Goal: Check status: Check status

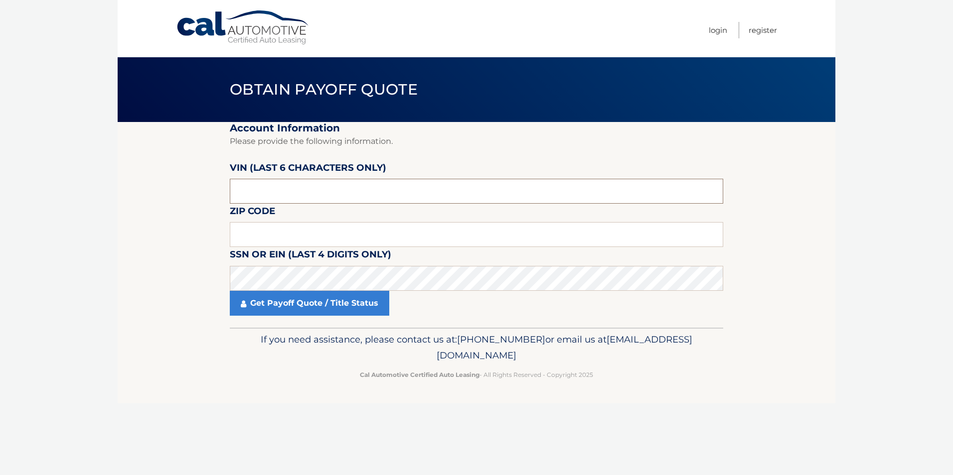
click at [314, 193] on input "text" at bounding box center [476, 191] width 493 height 25
click at [301, 234] on input "text" at bounding box center [476, 234] width 493 height 25
type input "07726"
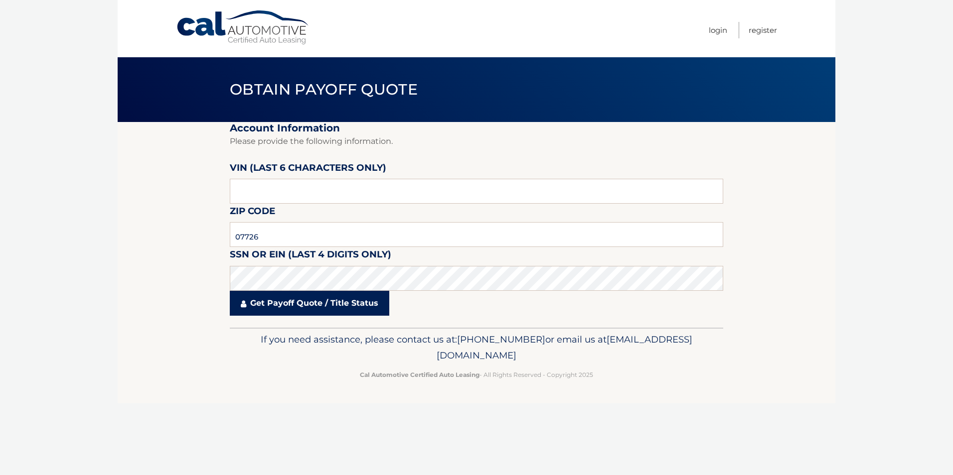
click at [246, 294] on link "Get Payoff Quote / Title Status" at bounding box center [309, 303] width 159 height 25
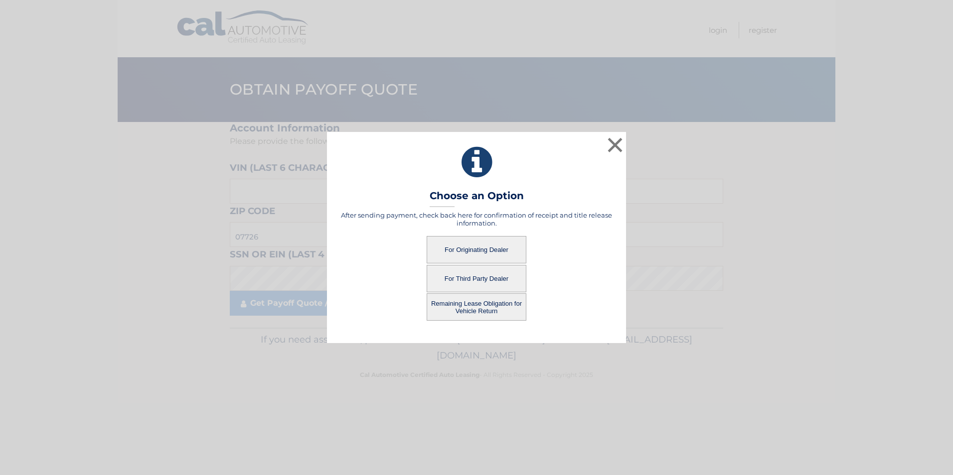
click at [468, 244] on button "For Originating Dealer" at bounding box center [476, 249] width 100 height 27
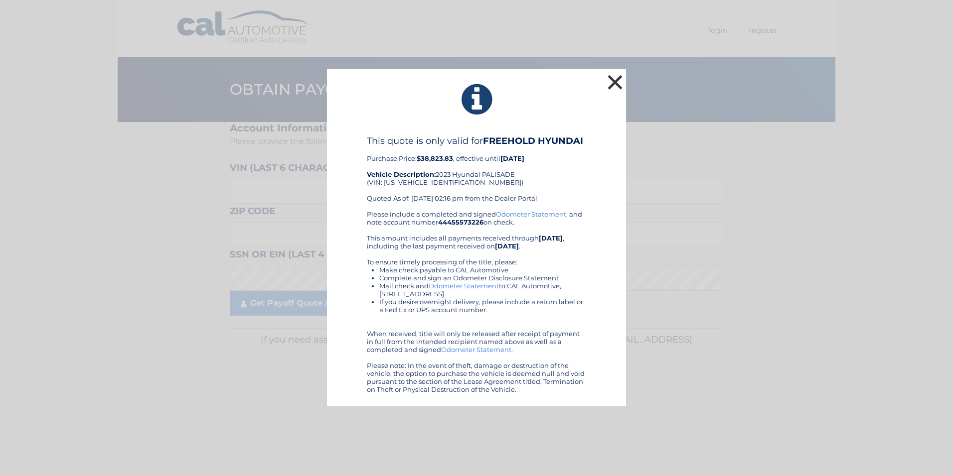
click at [618, 88] on button "×" at bounding box center [615, 82] width 20 height 20
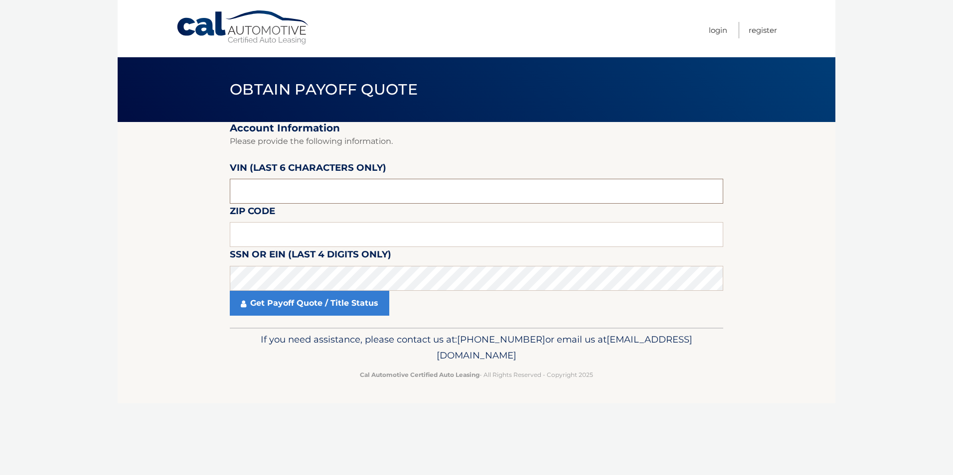
click at [272, 187] on input "text" at bounding box center [476, 191] width 493 height 25
click at [296, 236] on input "text" at bounding box center [476, 234] width 493 height 25
type input "07726"
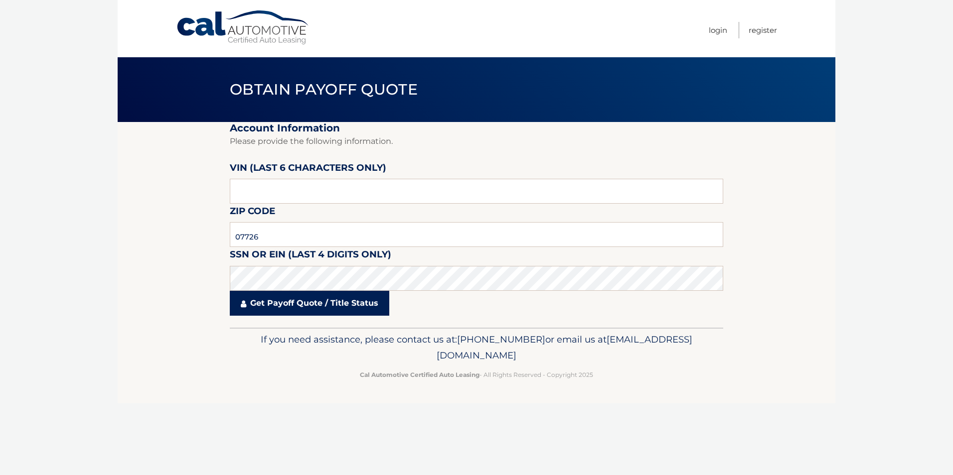
click at [278, 304] on link "Get Payoff Quote / Title Status" at bounding box center [309, 303] width 159 height 25
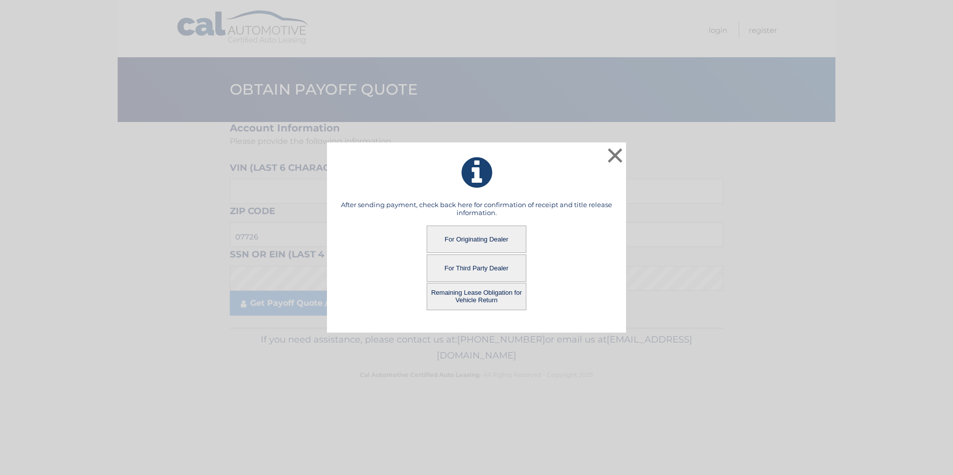
click at [478, 298] on button "Remaining Lease Obligation for Vehicle Return" at bounding box center [476, 296] width 100 height 27
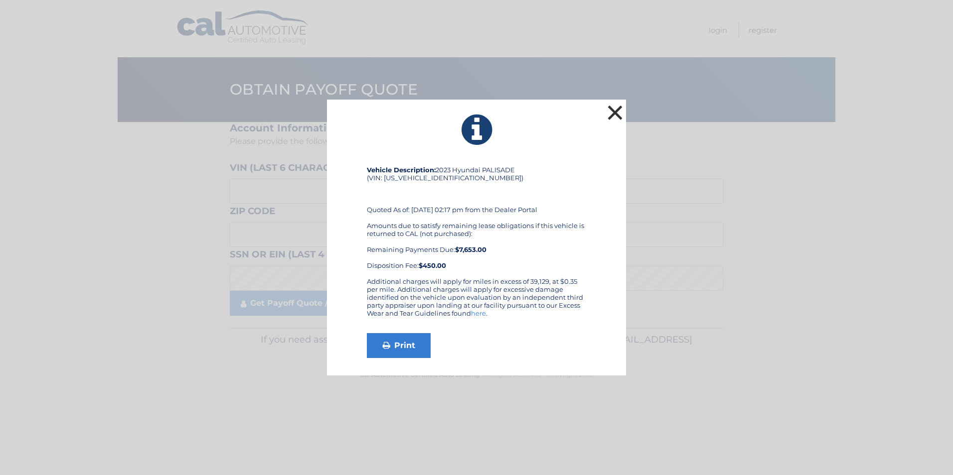
click at [612, 105] on button "×" at bounding box center [615, 113] width 20 height 20
